Goal: Task Accomplishment & Management: Use online tool/utility

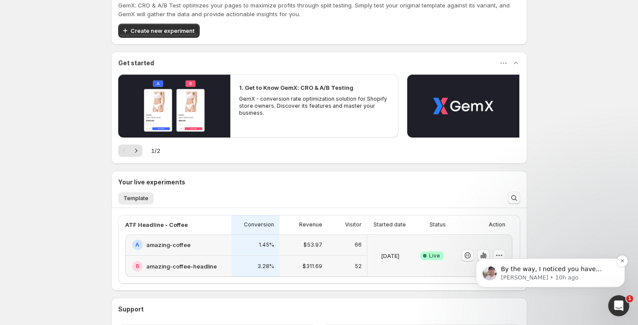
click at [545, 273] on div "By the way, I noticed you have installed GemX. Actually, we have an onboarding …" at bounding box center [557, 269] width 116 height 11
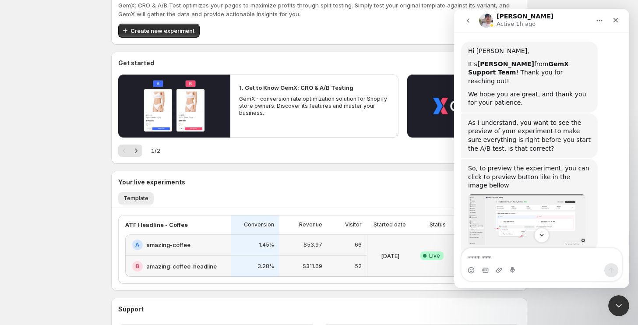
scroll to position [198, 0]
click at [533, 195] on img "Antony says…" at bounding box center [526, 220] width 117 height 51
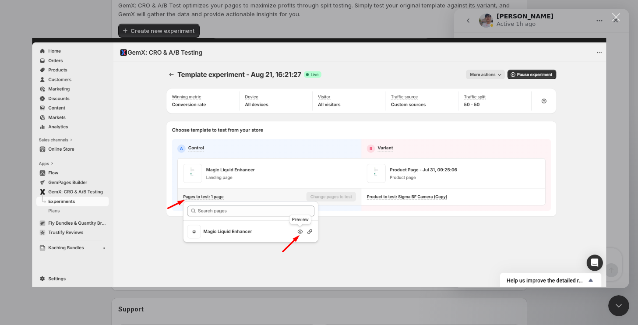
click at [619, 15] on div "Close" at bounding box center [616, 17] width 8 height 8
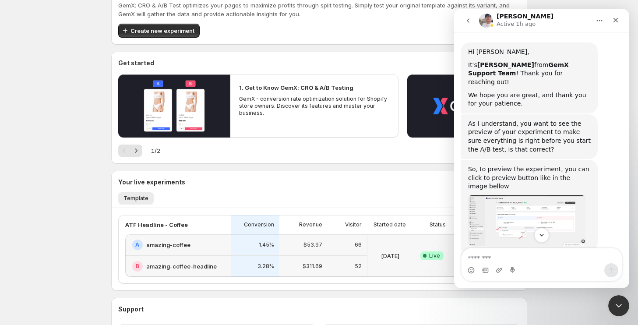
click at [495, 195] on img "Antony says…" at bounding box center [526, 220] width 117 height 51
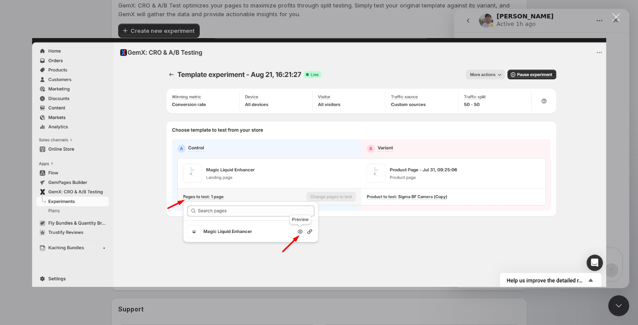
click at [353, 10] on div "Intercom messenger" at bounding box center [319, 162] width 638 height 325
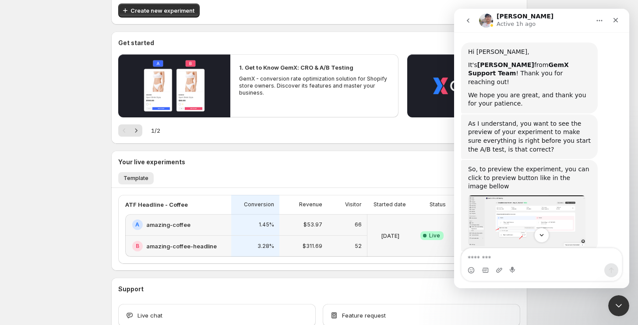
scroll to position [51, 0]
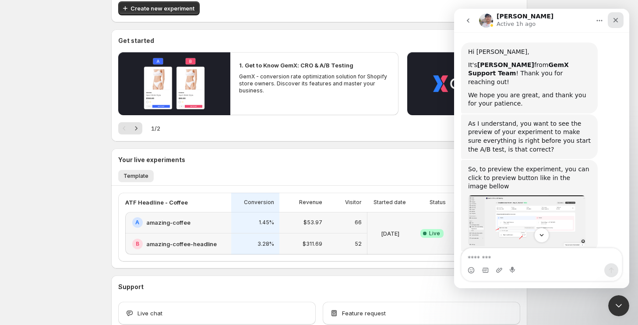
click at [611, 19] on div "Close" at bounding box center [616, 20] width 16 height 16
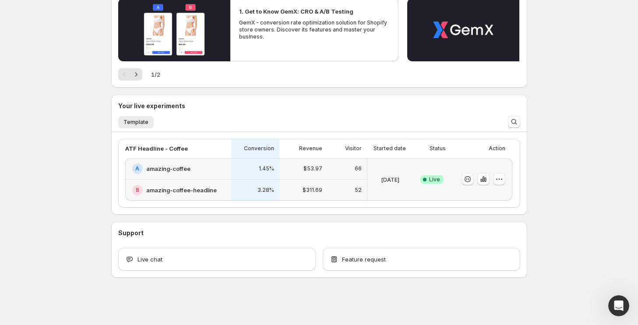
scroll to position [0, 0]
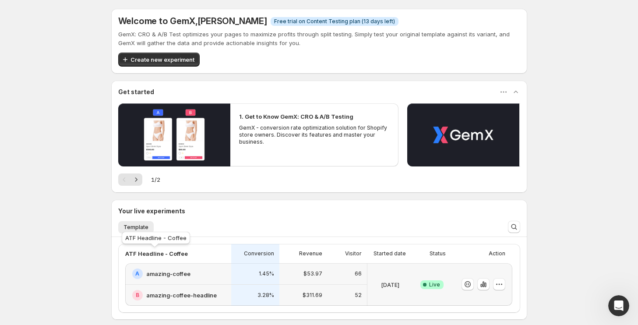
click at [160, 254] on p "ATF Headline - Coffee" at bounding box center [156, 253] width 63 height 9
click at [160, 271] on h2 "amazing-coffee" at bounding box center [168, 273] width 44 height 9
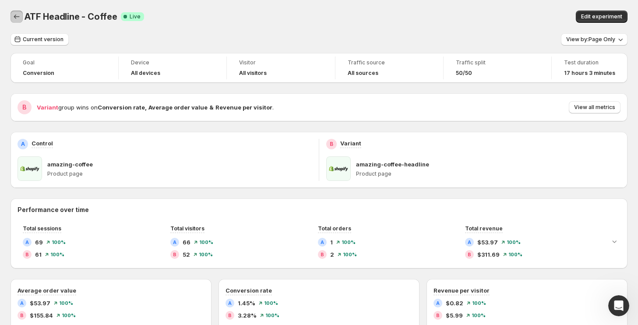
click at [14, 17] on icon "Back" at bounding box center [16, 16] width 9 height 9
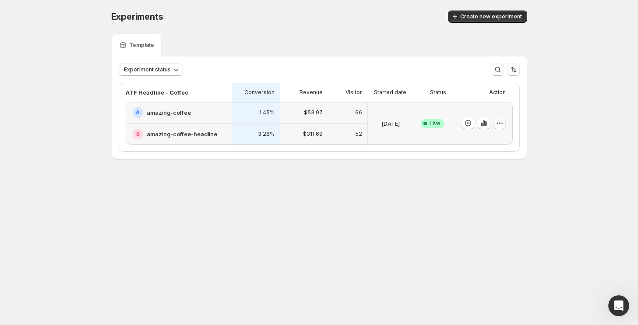
click at [499, 123] on icon "button" at bounding box center [499, 123] width 9 height 9
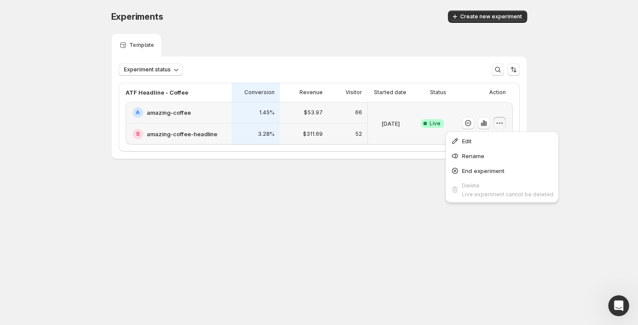
click at [327, 201] on div "Experiments. This page is ready Experiments Create new experiment Template Expe…" at bounding box center [319, 103] width 437 height 206
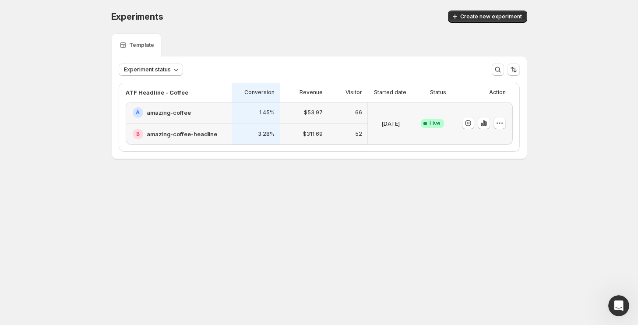
click at [167, 133] on h2 "amazing-coffee-headline" at bounding box center [182, 134] width 70 height 9
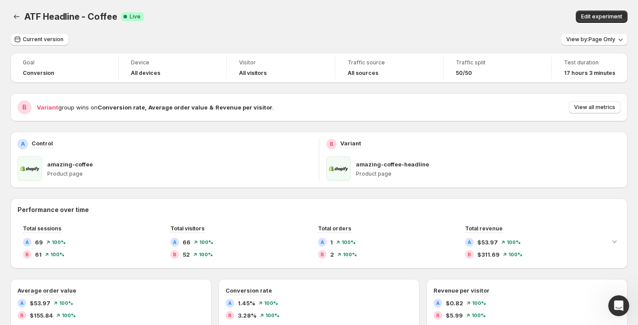
scroll to position [46, 0]
click at [19, 18] on icon "Back" at bounding box center [16, 16] width 9 height 9
